Goal: Find specific page/section: Find specific page/section

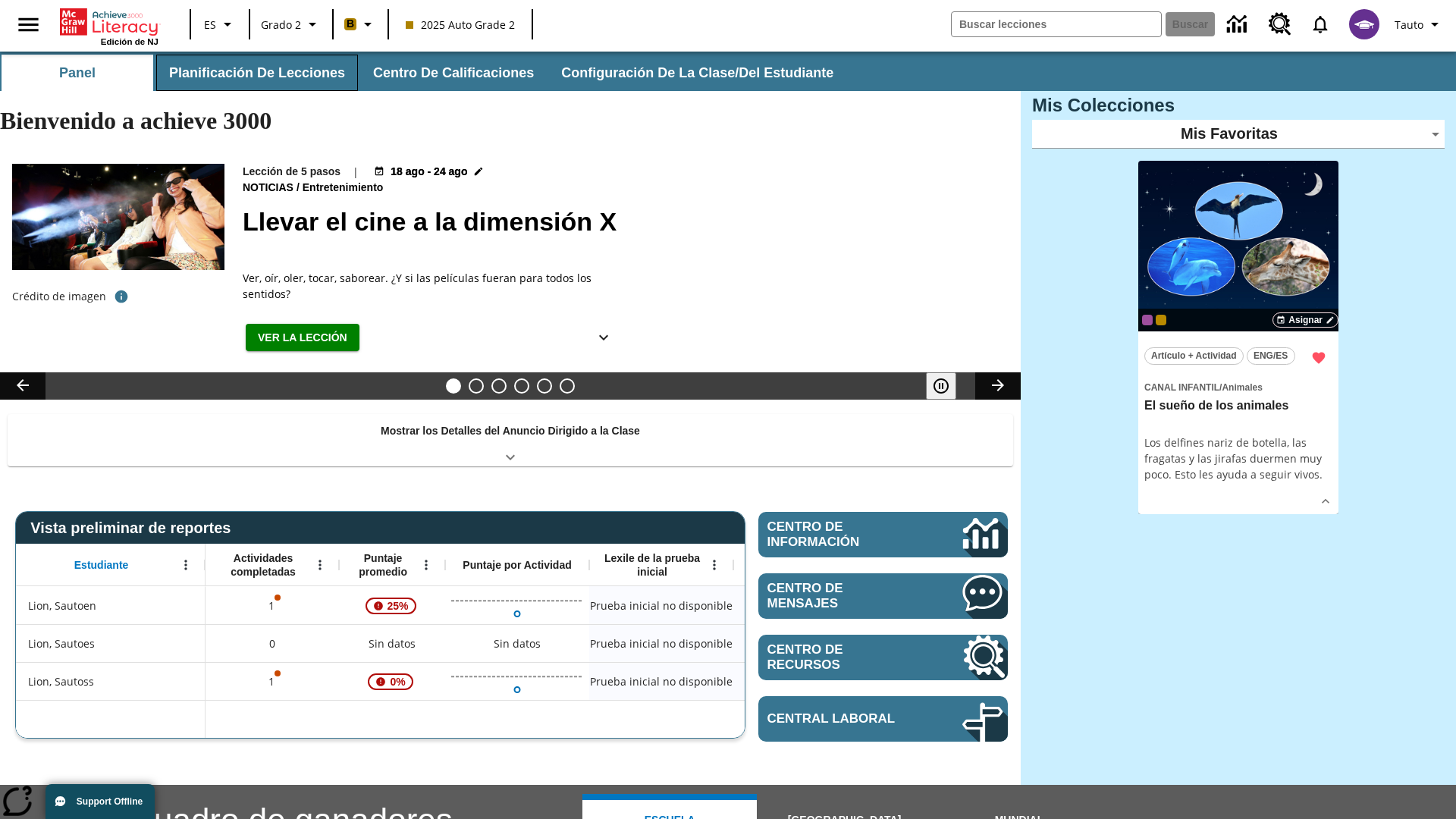
click at [254, 73] on button "Planificación de lecciones" at bounding box center [257, 72] width 202 height 36
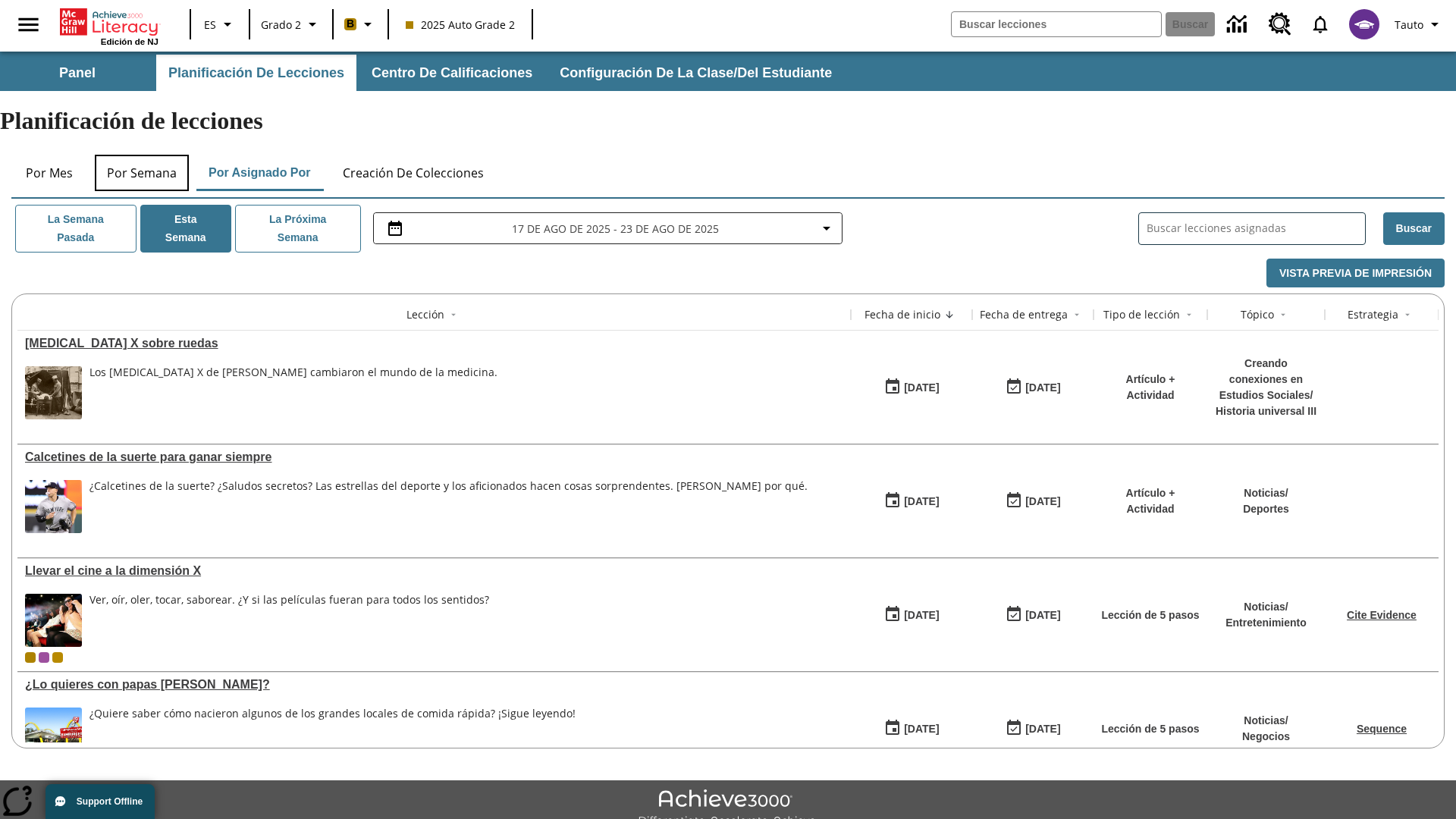
click at [141, 155] on button "Por semana" at bounding box center [141, 173] width 94 height 36
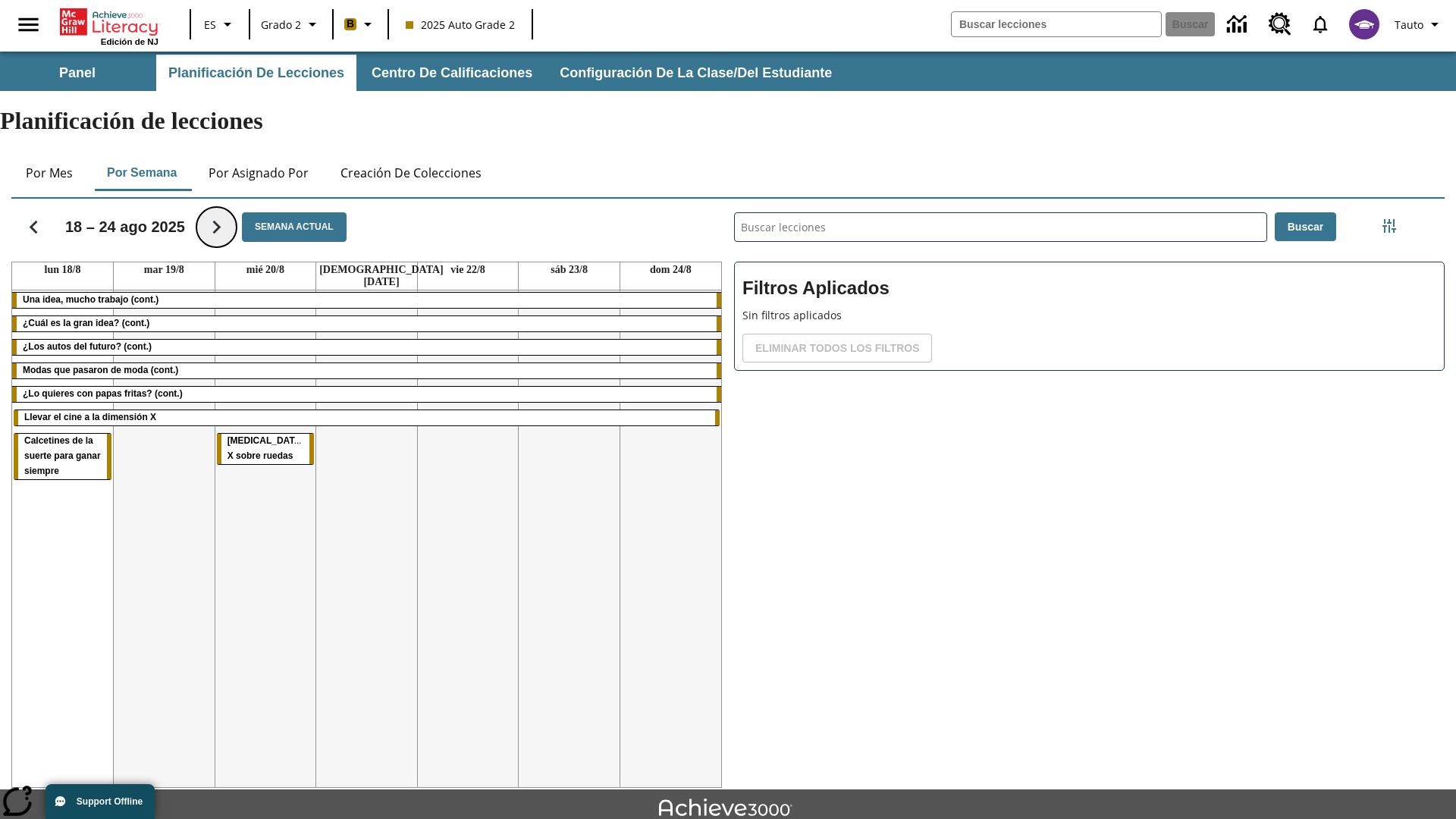
click at [213, 214] on icon "Seguir" at bounding box center [217, 227] width 27 height 27
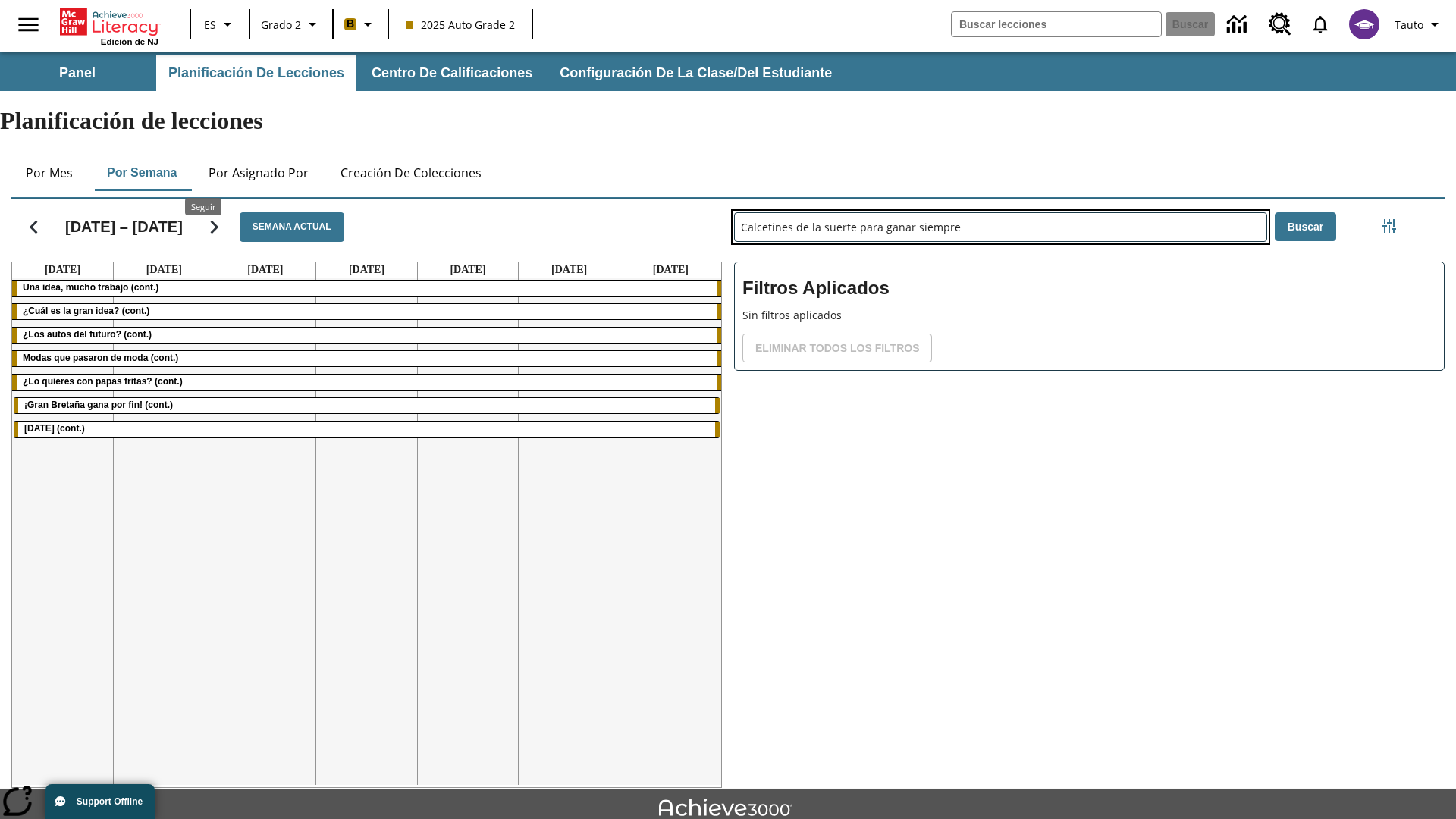
type input "Calcetines de la suerte para ganar siempre"
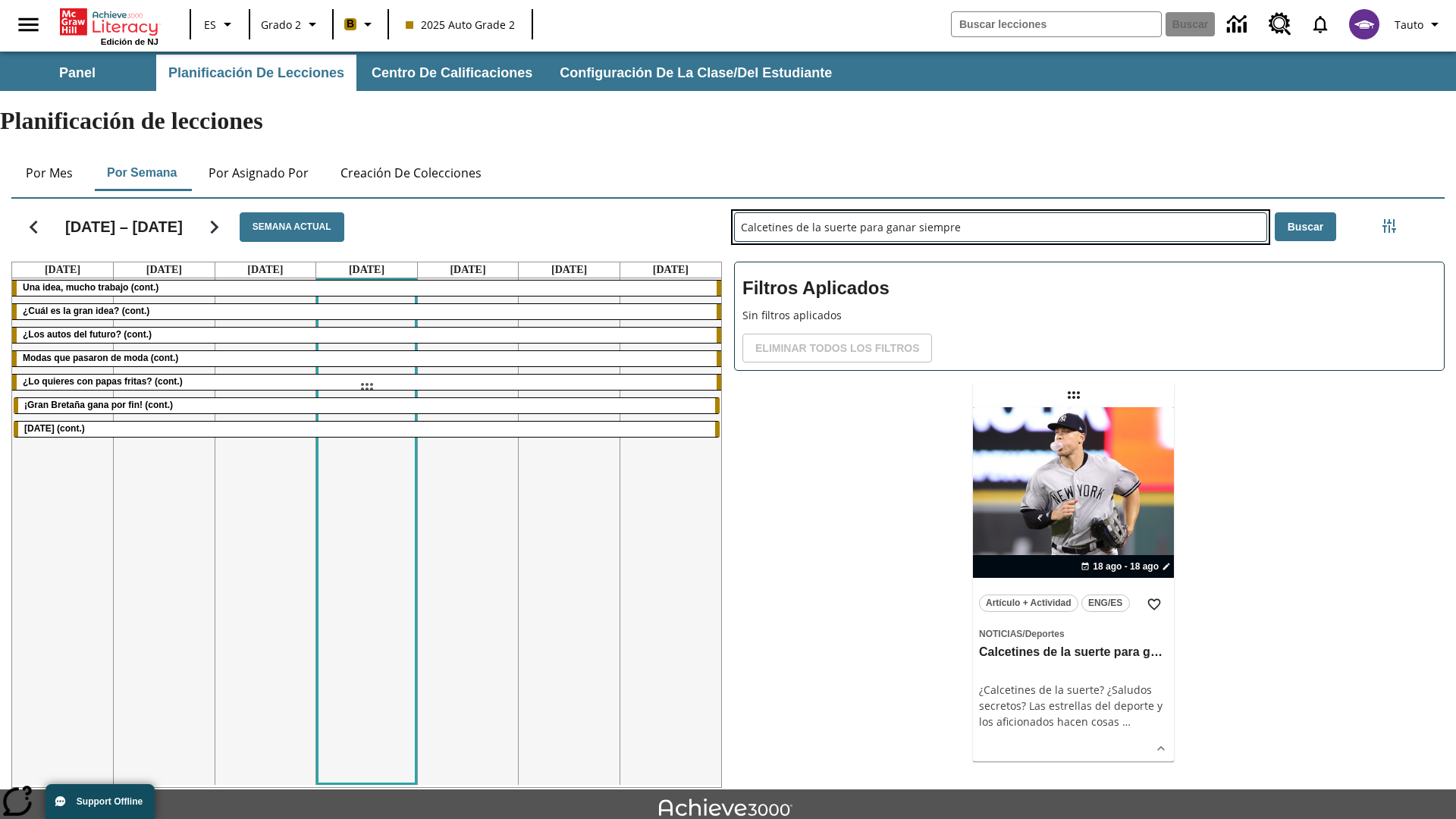
click at [366, 387] on div "[DATE] – [DATE] Semana actual [DATE] [DATE] [DATE] [DATE] [DATE] [DATE] [DATE] …" at bounding box center [722, 490] width 1445 height 595
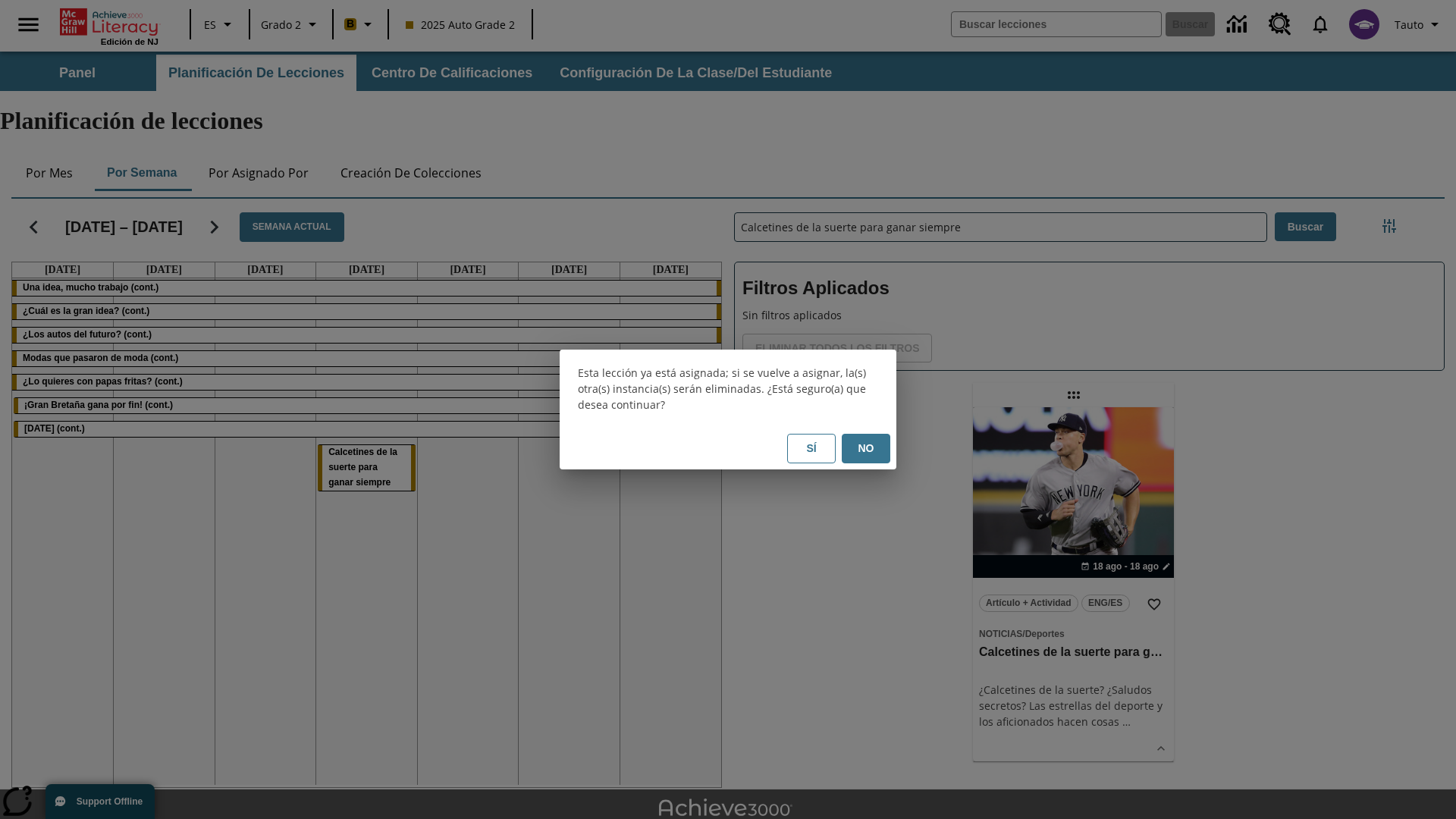
click at [866, 448] on button "No" at bounding box center [866, 448] width 49 height 29
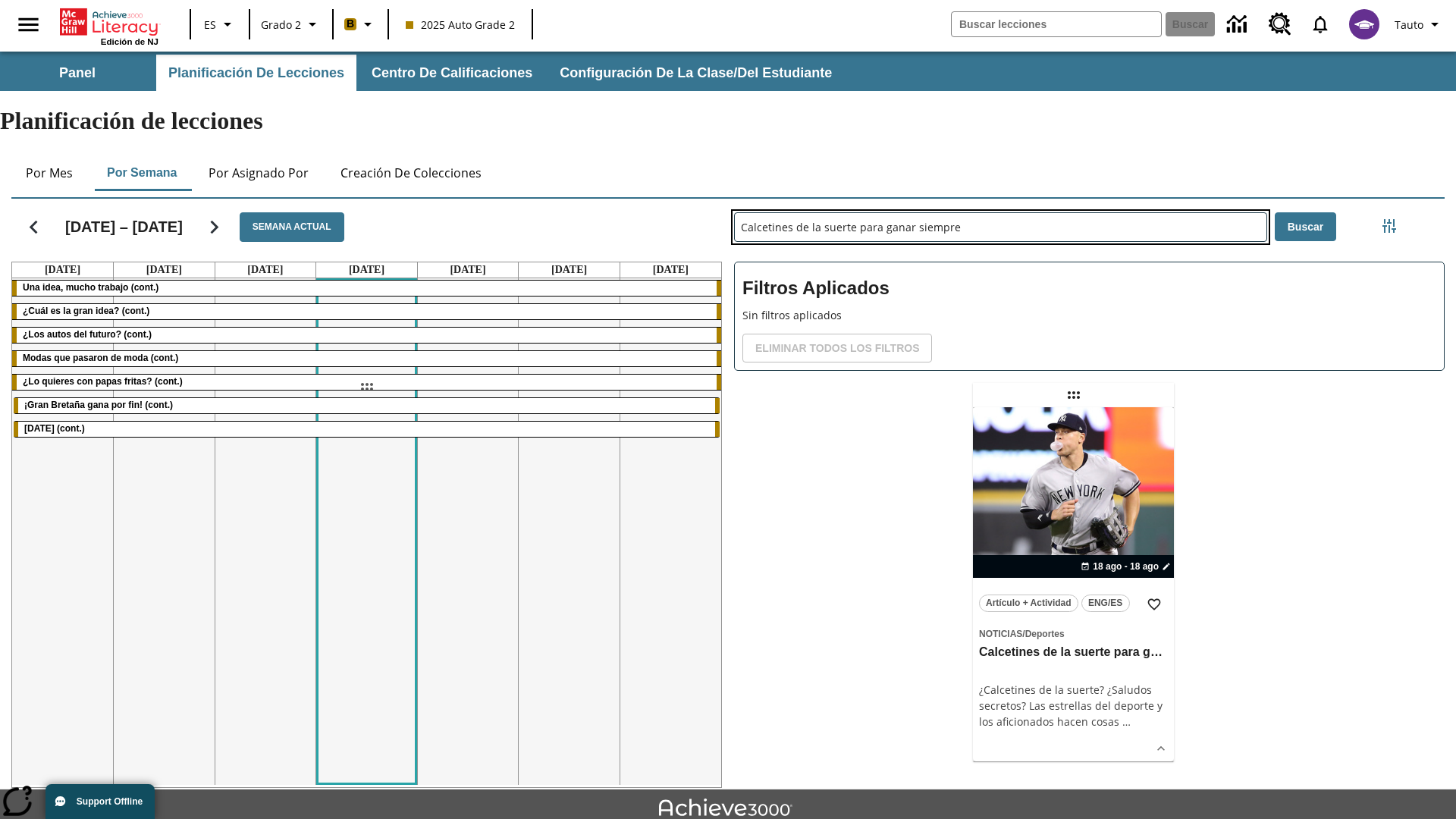
drag, startPoint x: 1073, startPoint y: 336, endPoint x: 366, endPoint y: 387, distance: 708.8
click at [366, 387] on div "[DATE] – [DATE] Semana actual [DATE] [DATE] [DATE] [DATE] [DATE] [DATE] [DATE] …" at bounding box center [722, 490] width 1445 height 595
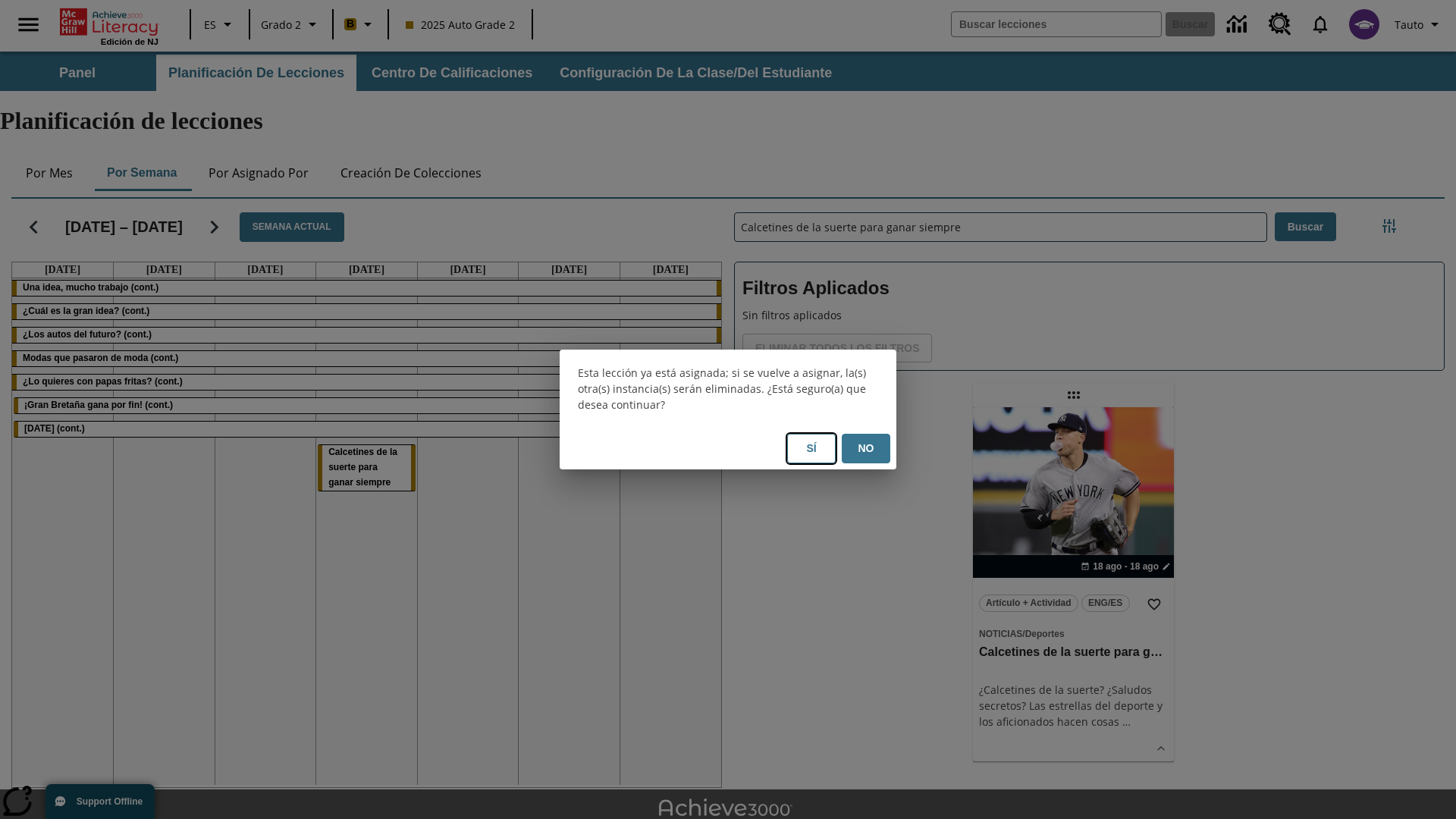
click at [811, 448] on button "Sí" at bounding box center [811, 448] width 49 height 29
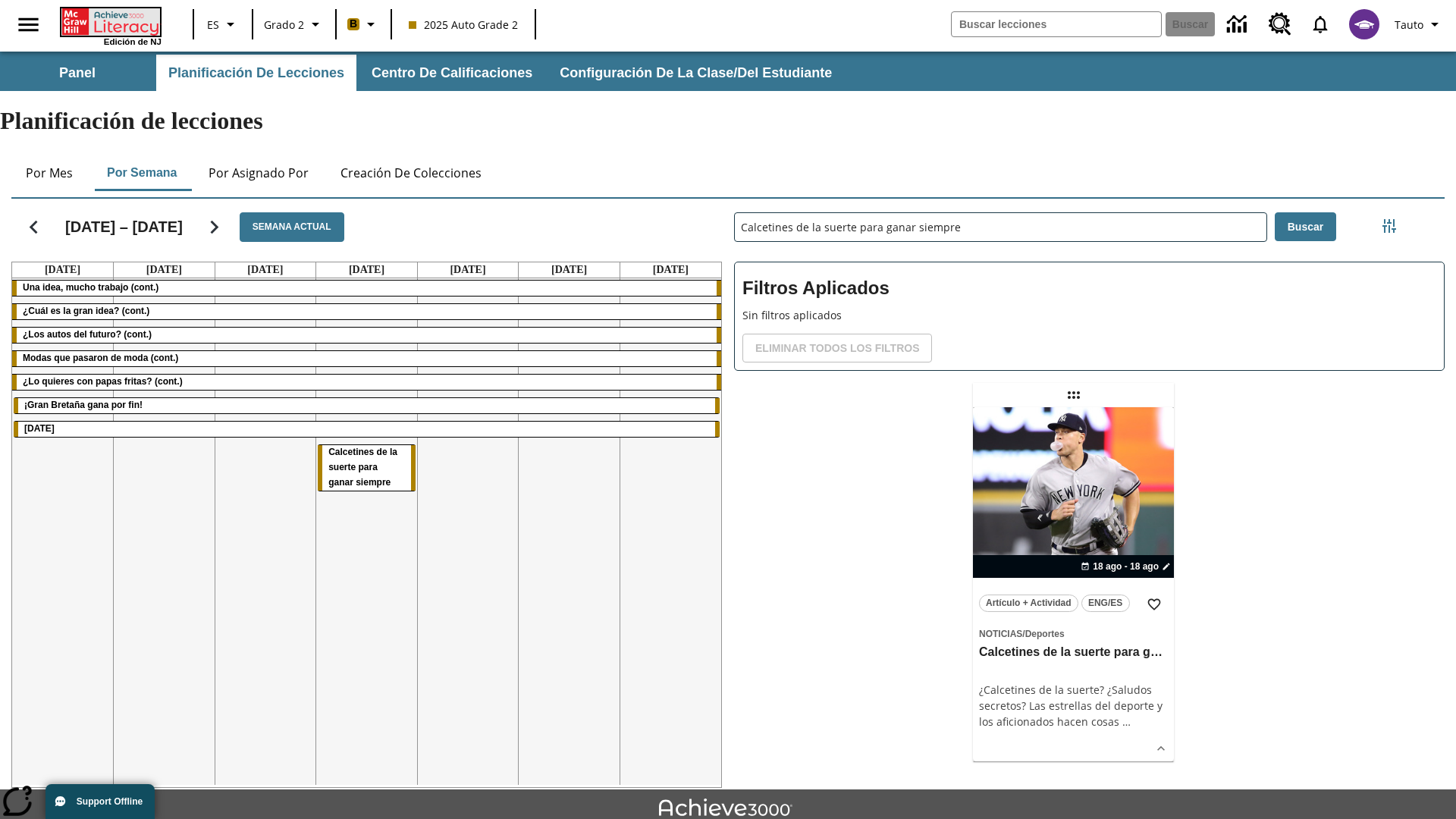
click at [109, 20] on icon "Portada" at bounding box center [111, 22] width 100 height 28
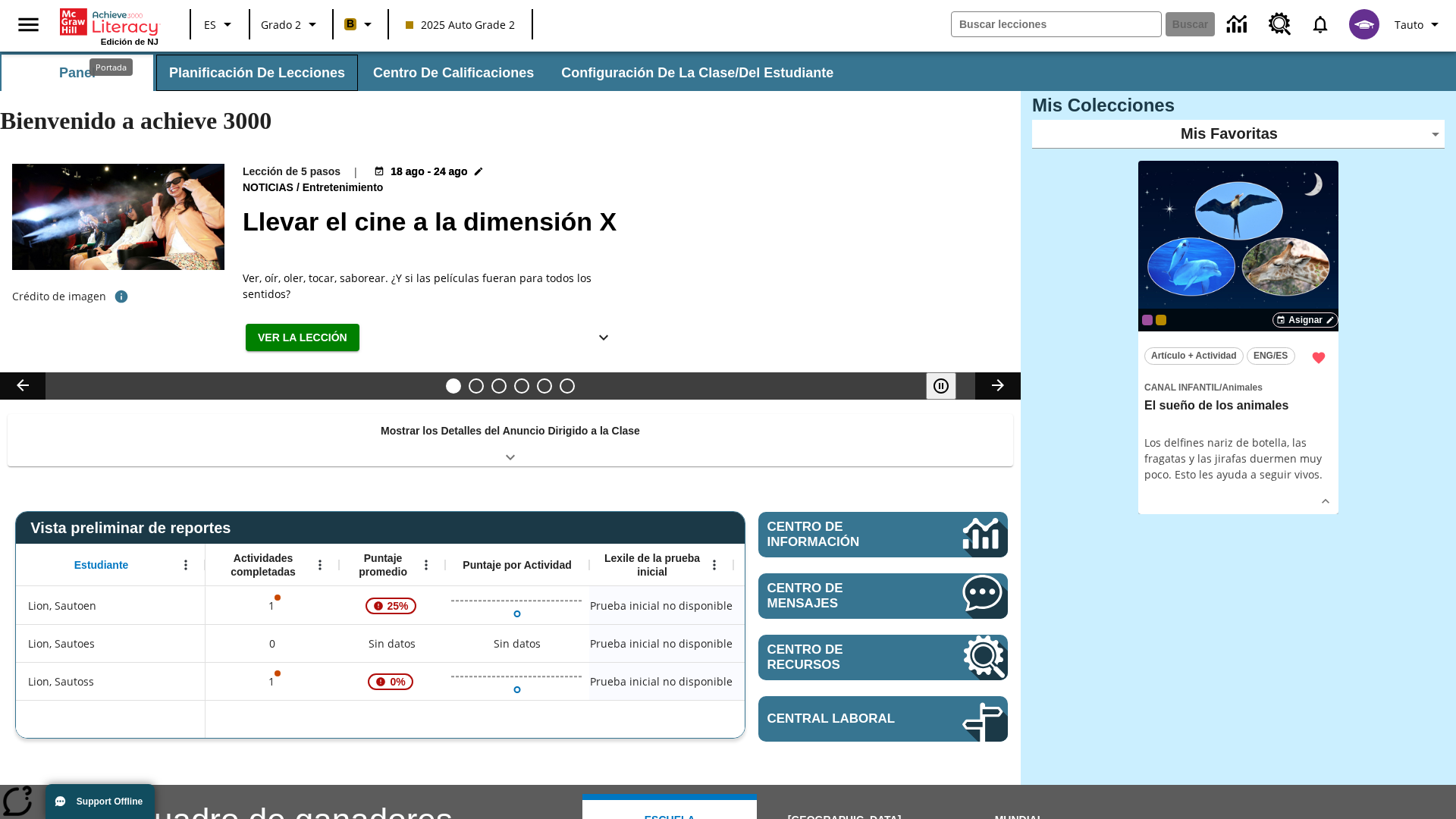
click at [254, 73] on button "Planificación de lecciones" at bounding box center [257, 72] width 202 height 36
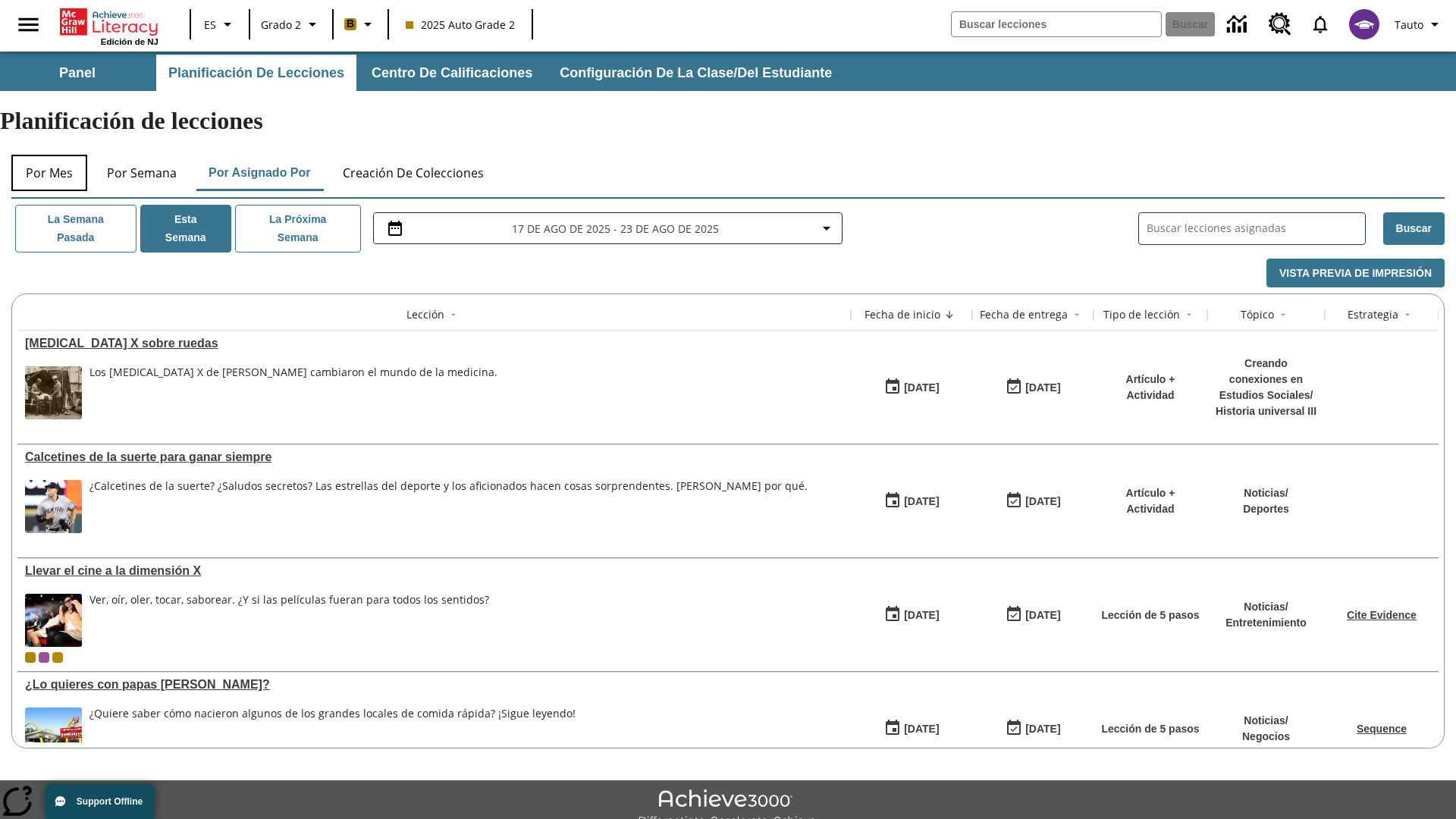
click at [49, 155] on button "Por mes" at bounding box center [49, 173] width 76 height 36
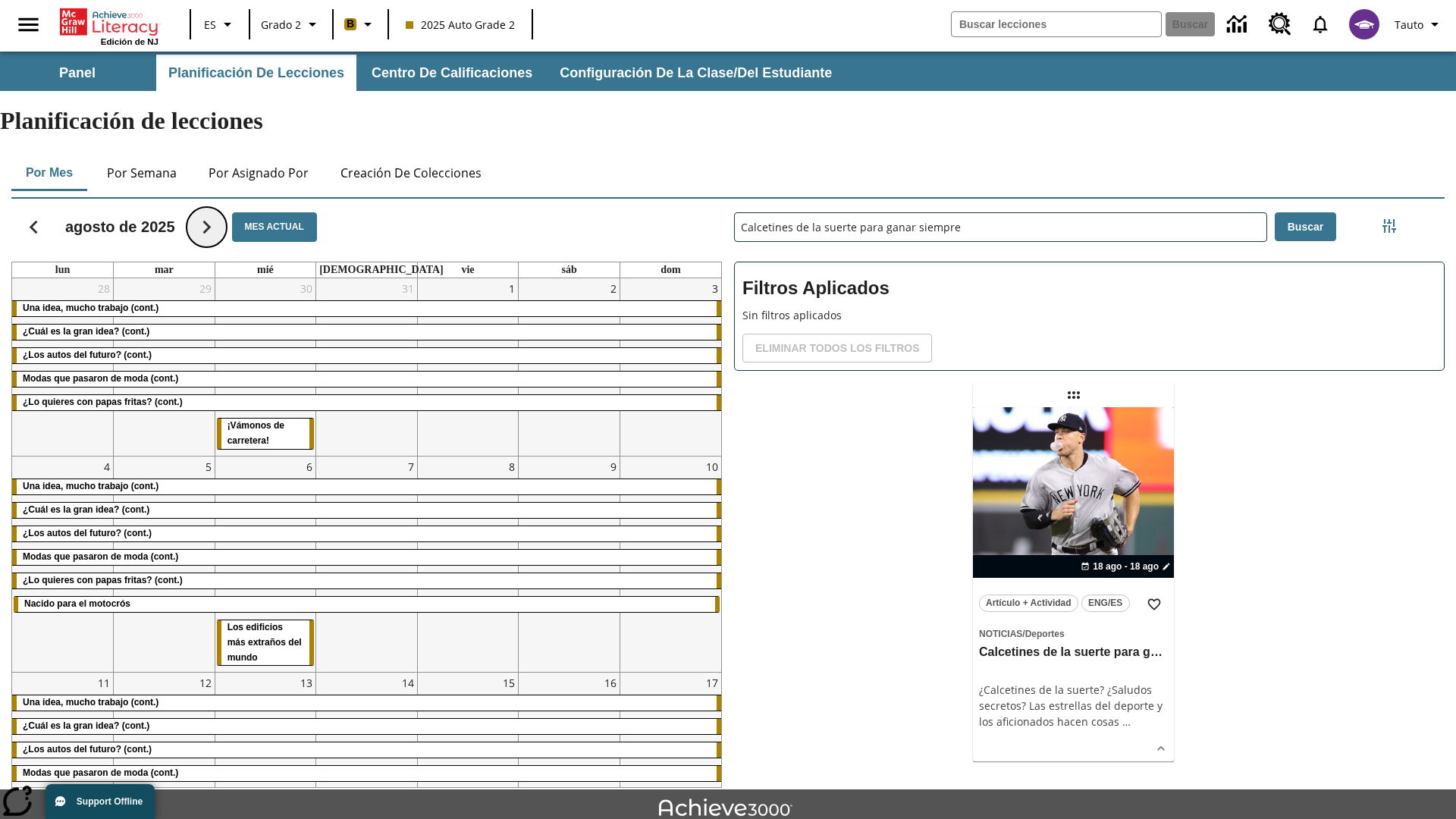
click at [206, 214] on icon "Seguir" at bounding box center [207, 227] width 27 height 27
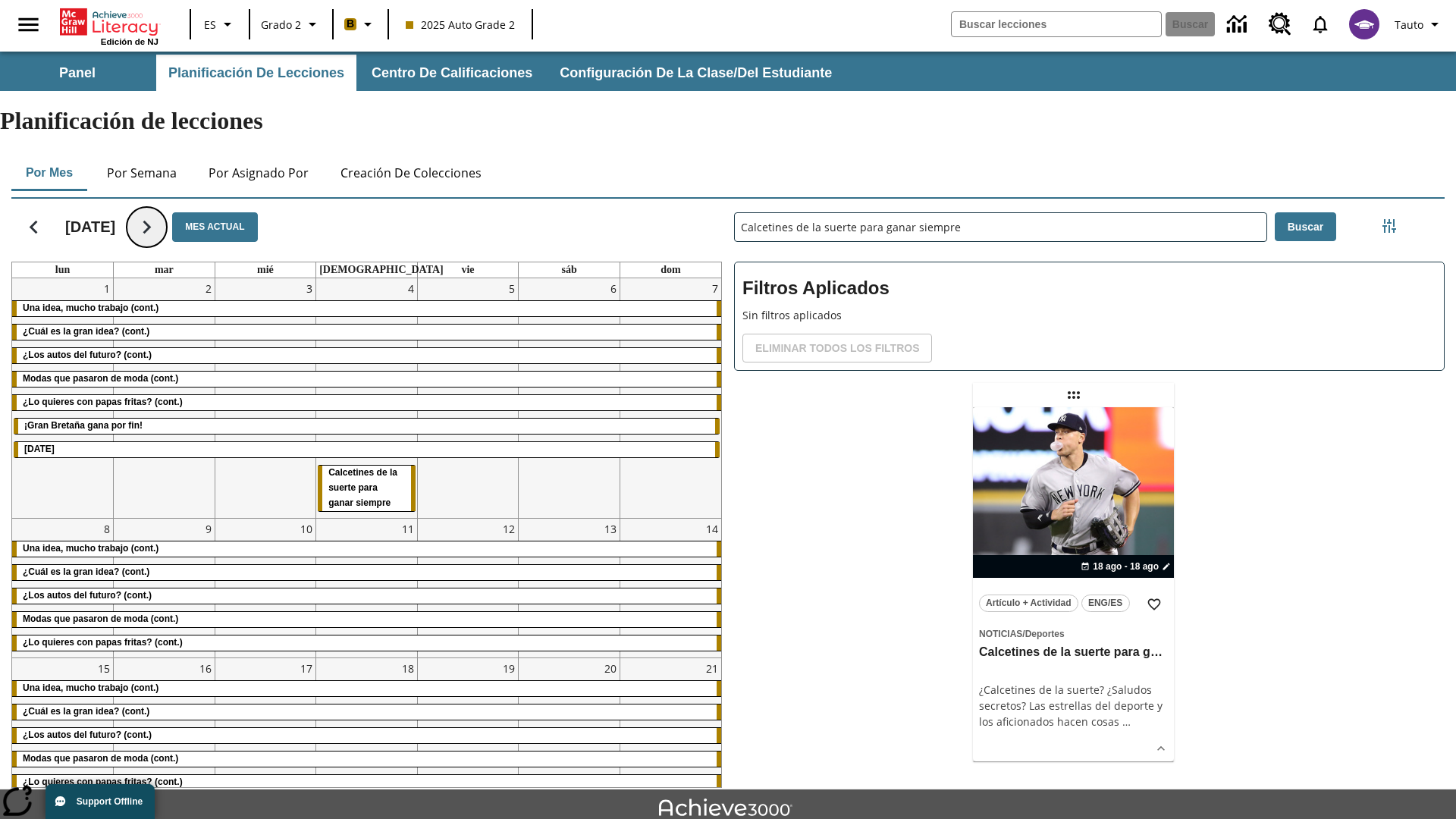
click at [160, 214] on icon "Seguir" at bounding box center [147, 227] width 27 height 27
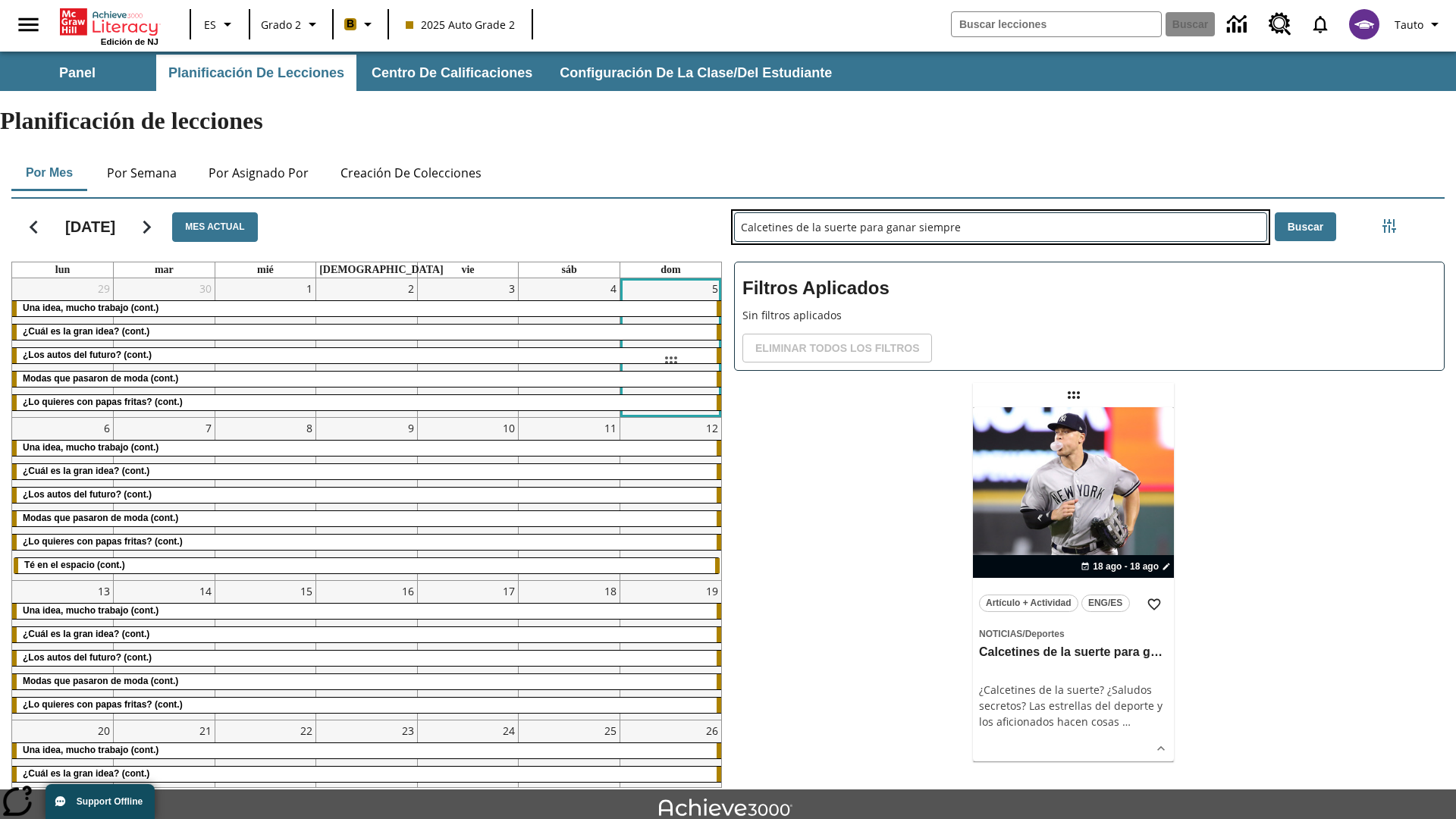
drag, startPoint x: 1073, startPoint y: 336, endPoint x: 671, endPoint y: 360, distance: 402.7
click at [671, 360] on div "[DATE] Mes actual lun mar mié jue vie sáb dom 29 Una idea, mucho trabajo (cont.…" at bounding box center [722, 490] width 1445 height 595
